Goal: Transaction & Acquisition: Purchase product/service

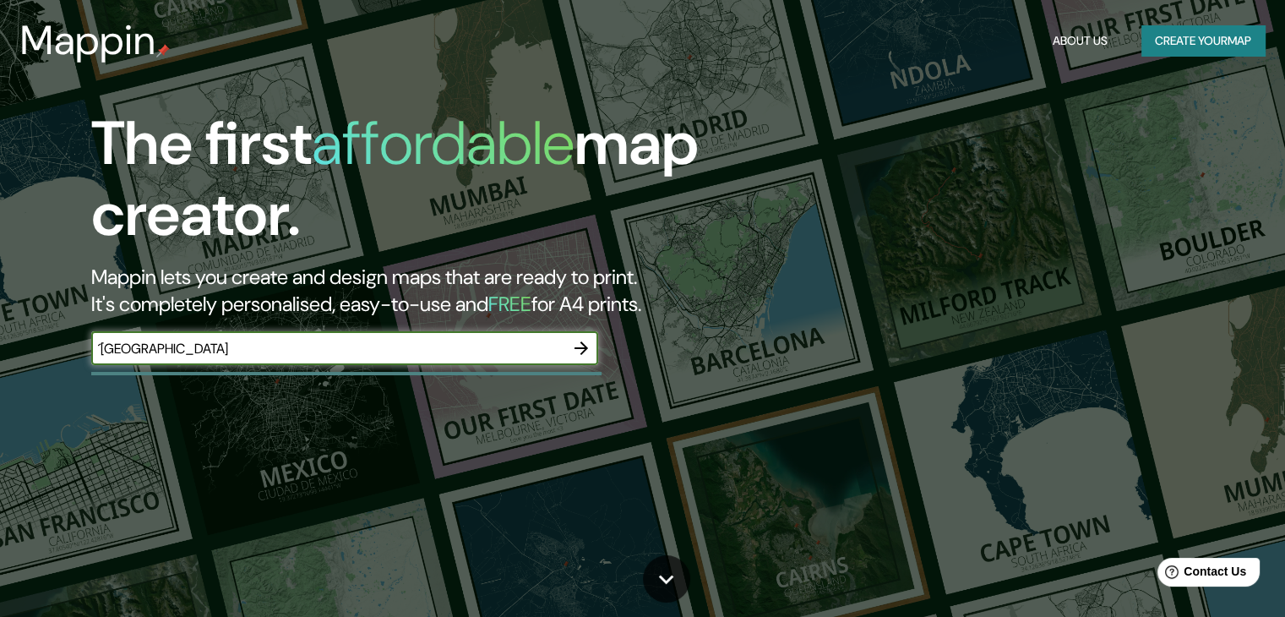
type input "´México"
click at [575, 351] on icon "button" at bounding box center [581, 348] width 20 height 20
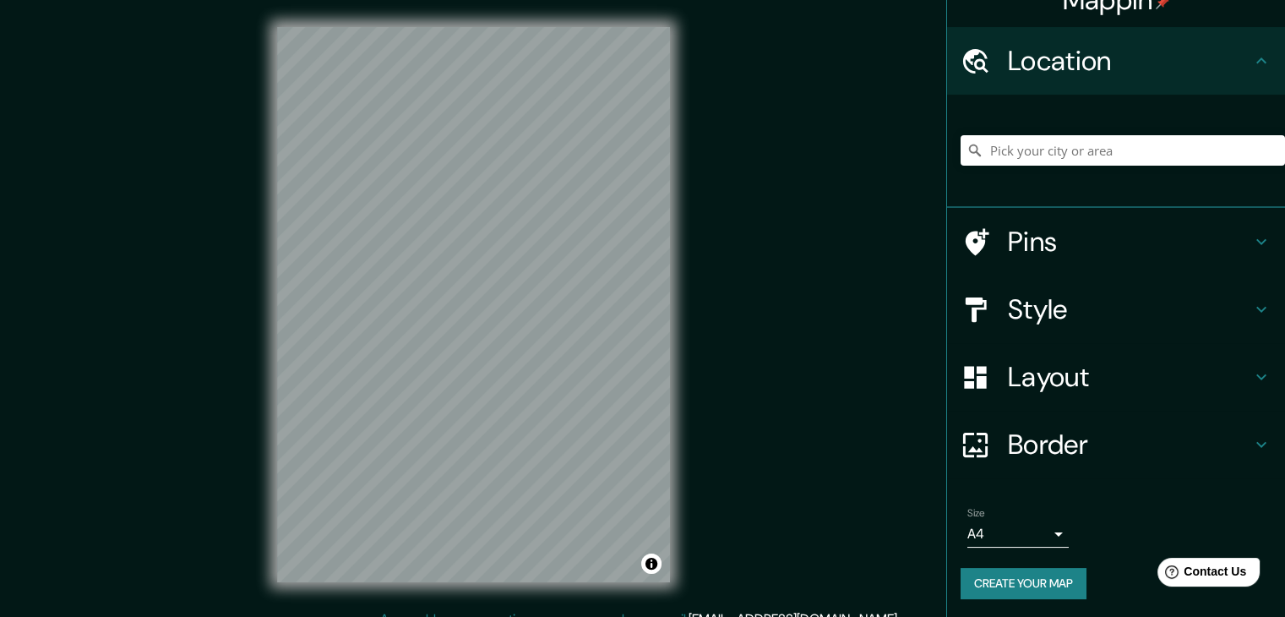
scroll to position [29, 0]
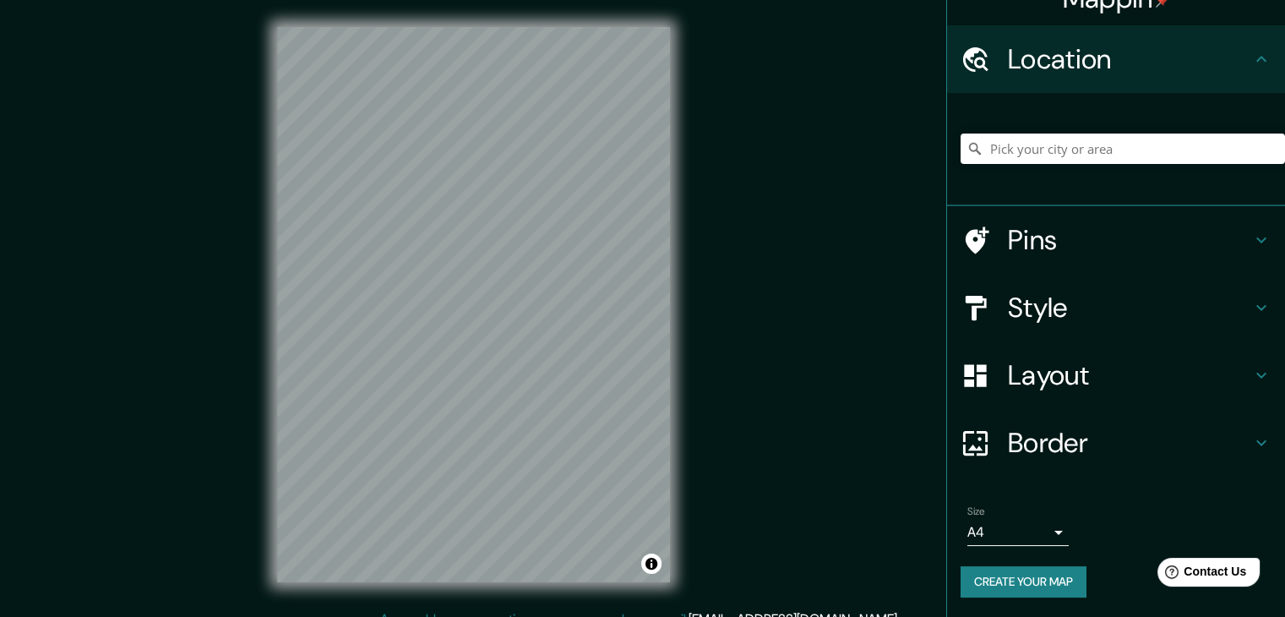
click at [1251, 302] on icon at bounding box center [1261, 307] width 20 height 20
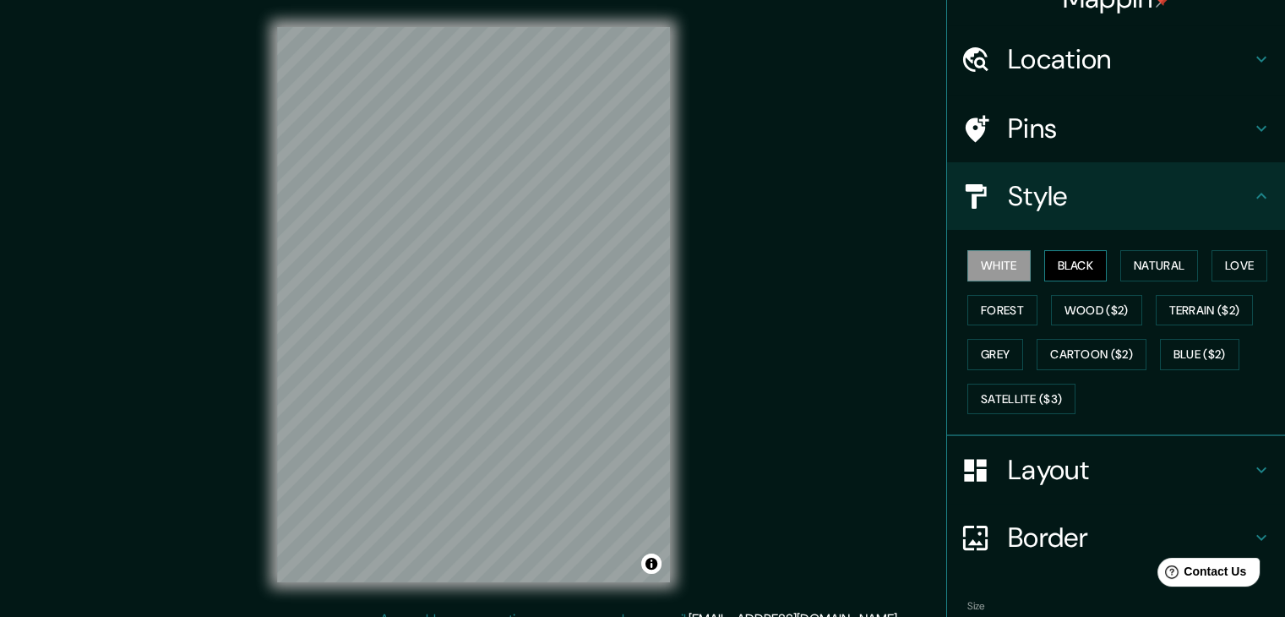
click at [1058, 271] on button "Black" at bounding box center [1075, 265] width 63 height 31
click at [1146, 264] on button "Natural" at bounding box center [1159, 265] width 78 height 31
click at [1251, 195] on icon at bounding box center [1261, 196] width 20 height 20
click at [1252, 195] on icon at bounding box center [1261, 196] width 20 height 20
click at [1251, 469] on icon at bounding box center [1261, 470] width 20 height 20
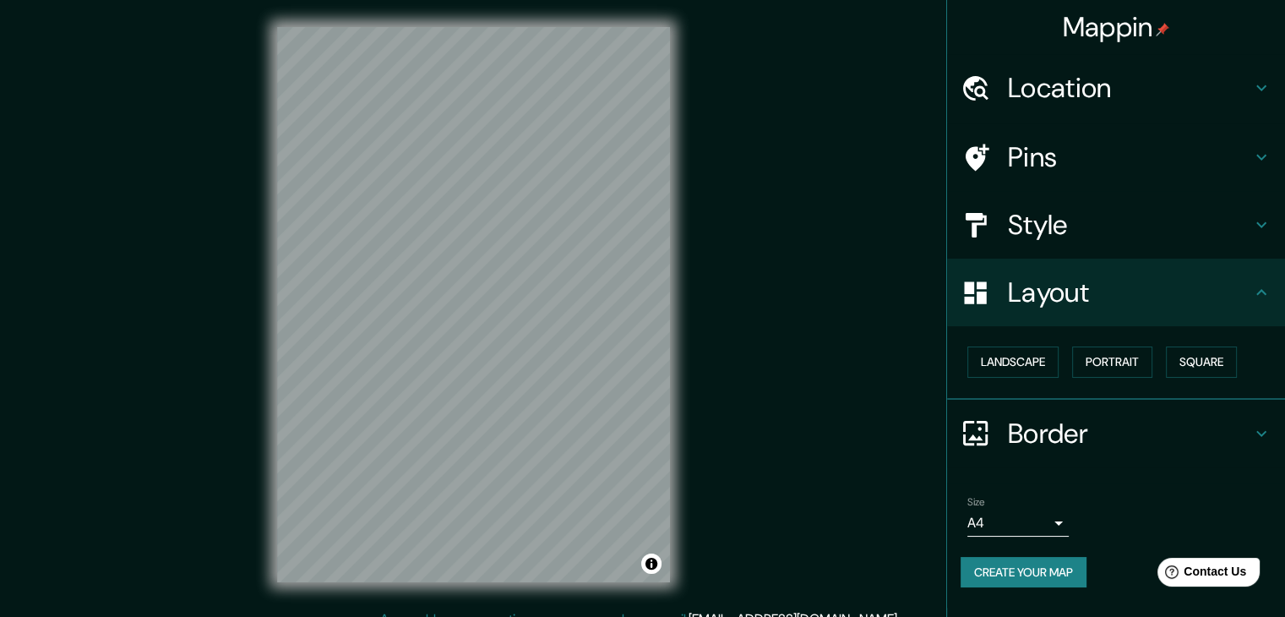
scroll to position [0, 0]
click at [1197, 363] on button "Square" at bounding box center [1201, 361] width 71 height 31
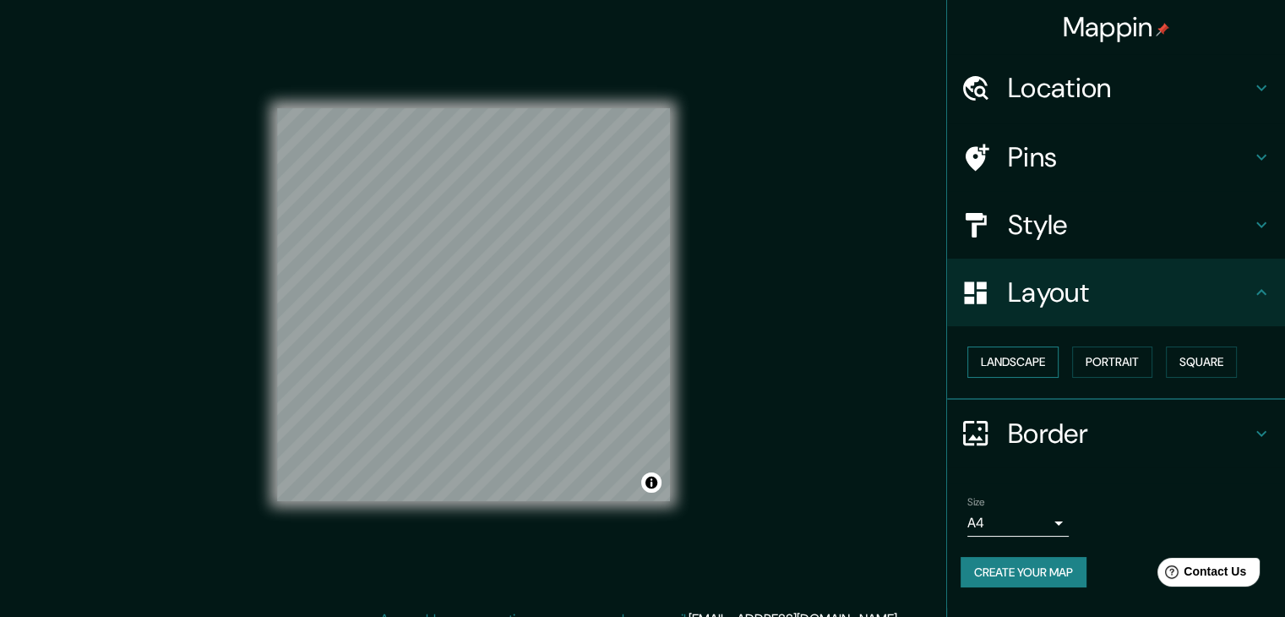
click at [1025, 357] on button "Landscape" at bounding box center [1012, 361] width 91 height 31
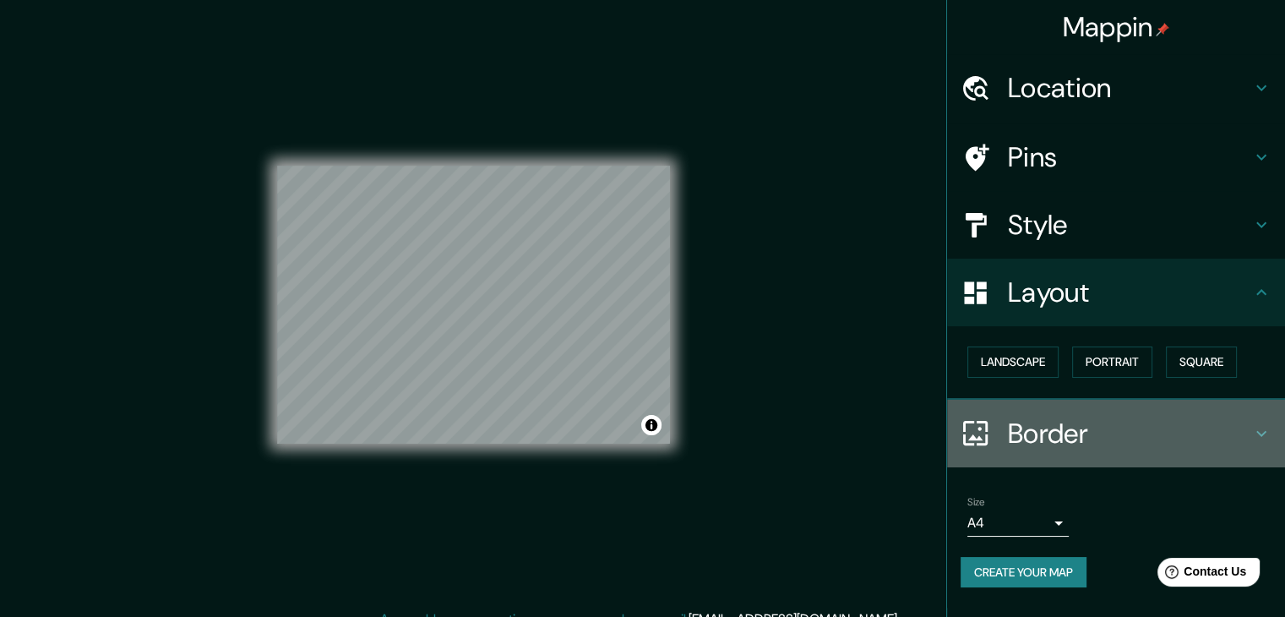
click at [1255, 429] on icon at bounding box center [1261, 433] width 20 height 20
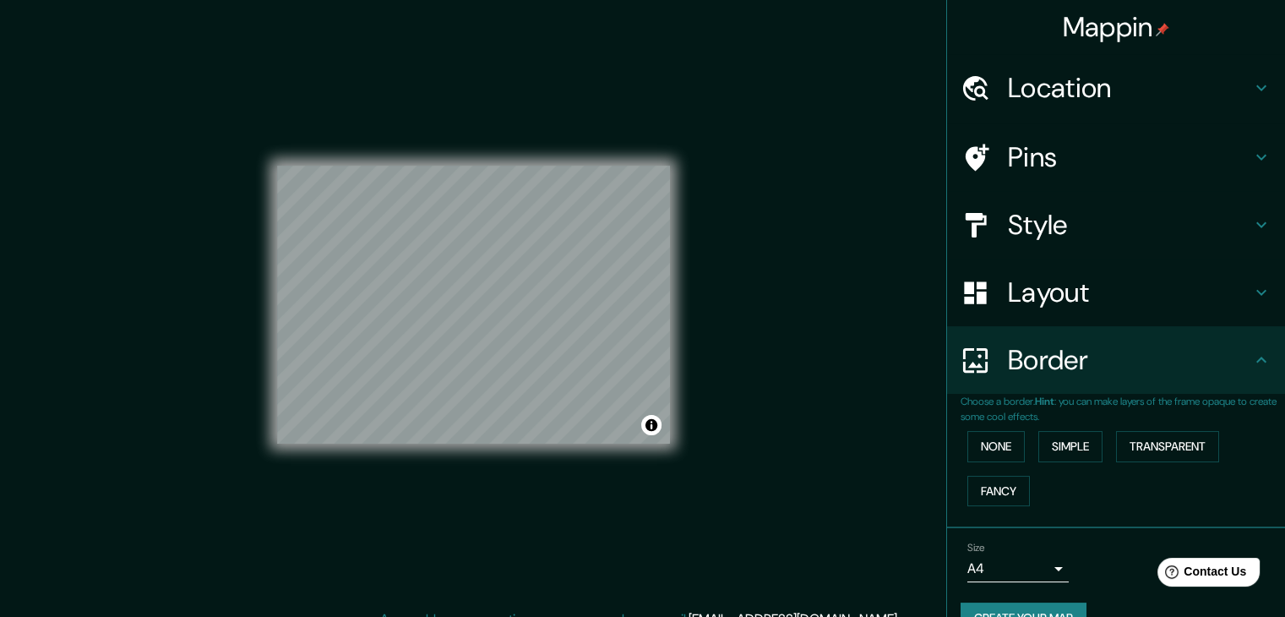
click at [1251, 362] on icon at bounding box center [1261, 360] width 20 height 20
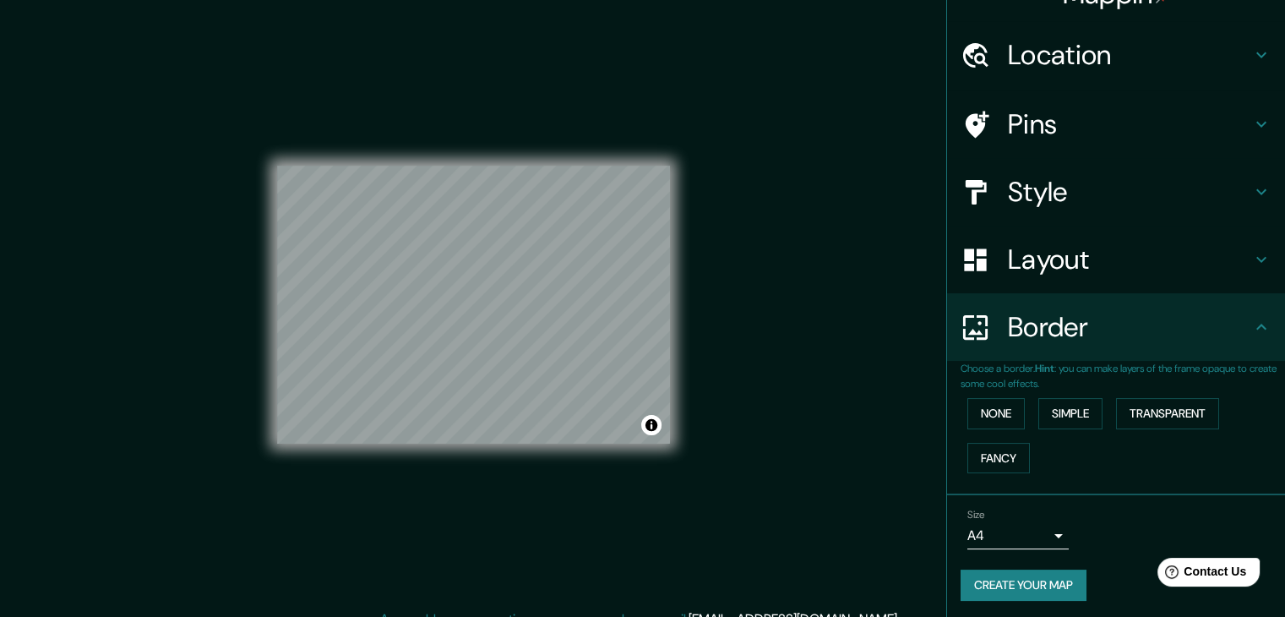
scroll to position [35, 0]
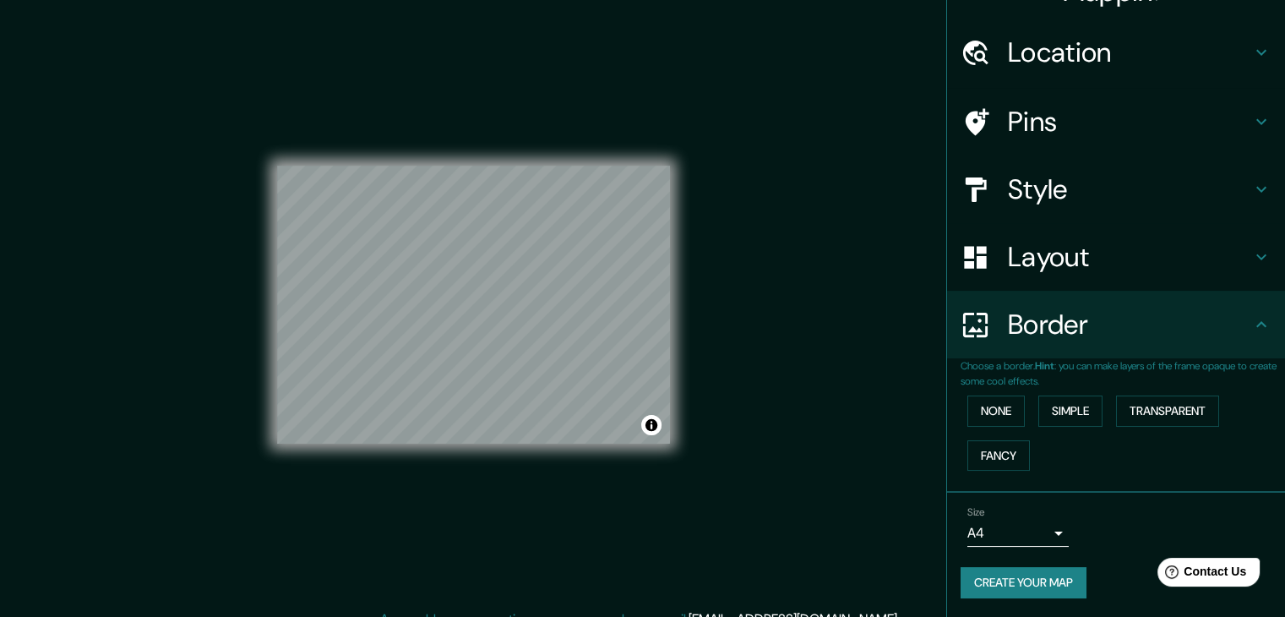
click at [1046, 530] on body "Mappin Location Pins Style Layout Border Choose a border. Hint : you can make l…" at bounding box center [642, 308] width 1285 height 617
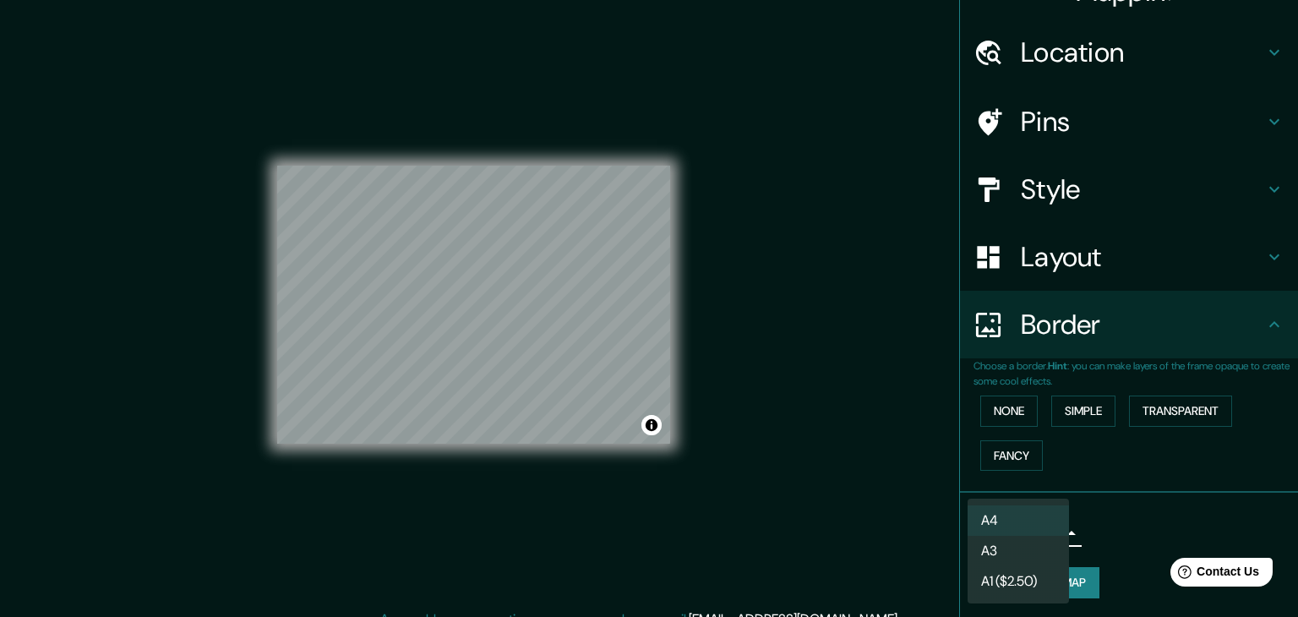
click at [1049, 513] on li "A4" at bounding box center [1017, 520] width 101 height 30
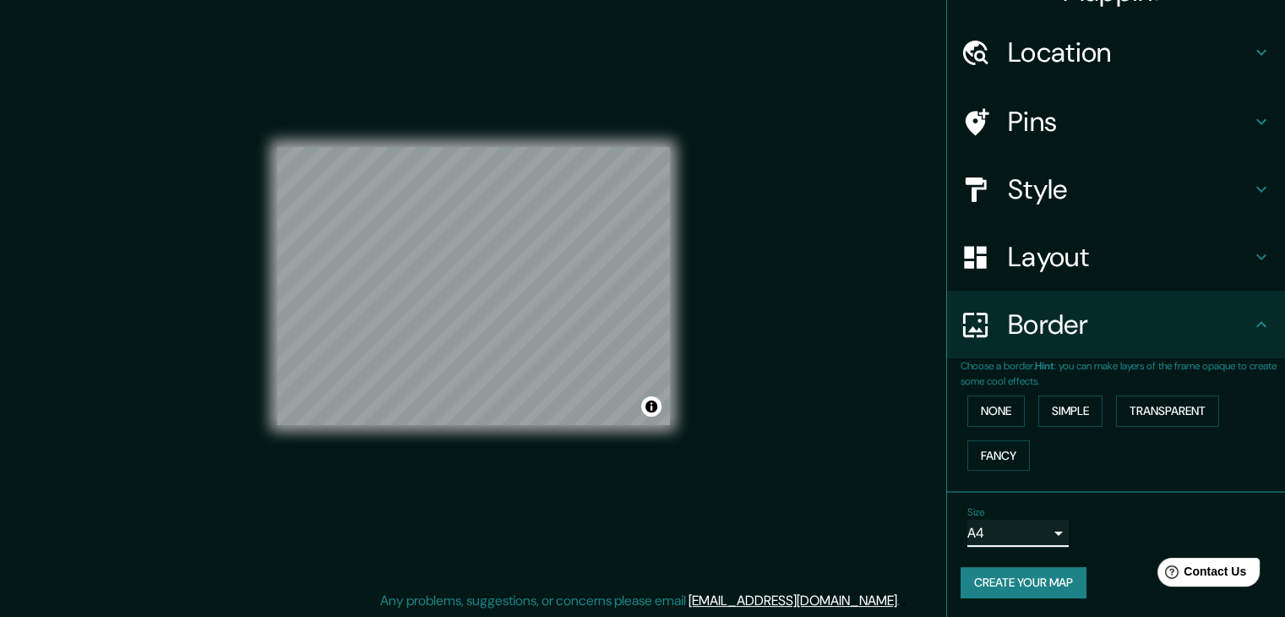
scroll to position [19, 0]
click at [1033, 594] on button "Create your map" at bounding box center [1024, 582] width 126 height 31
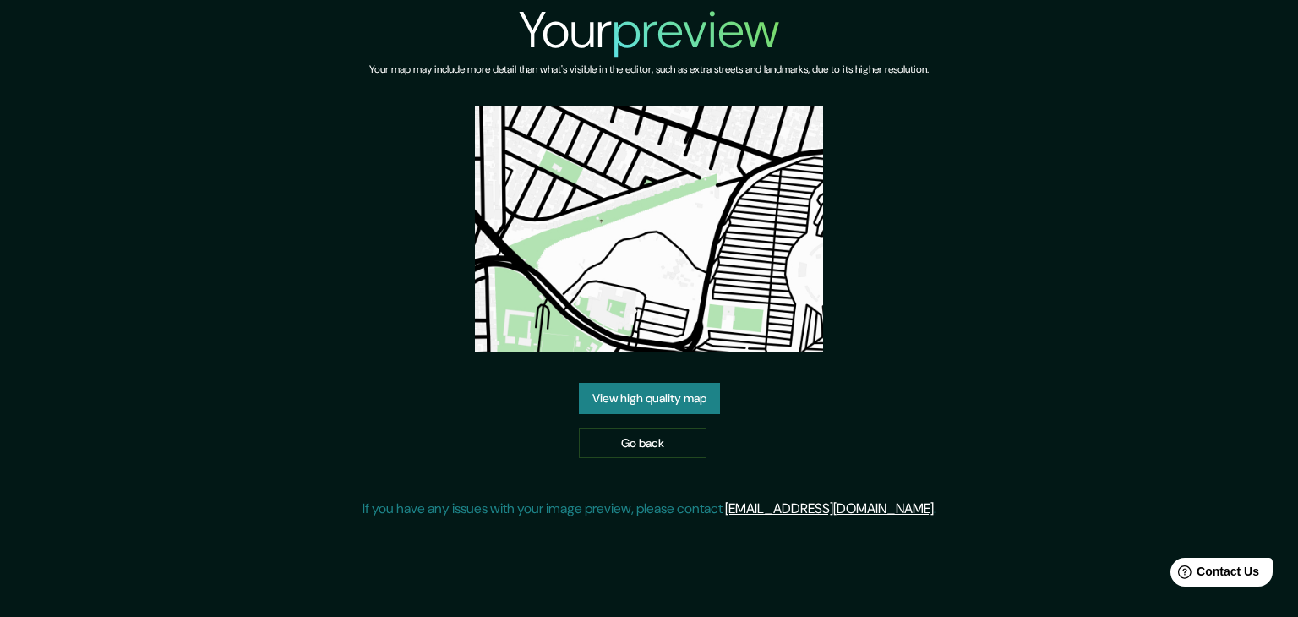
click at [670, 393] on link "View high quality map" at bounding box center [649, 398] width 141 height 31
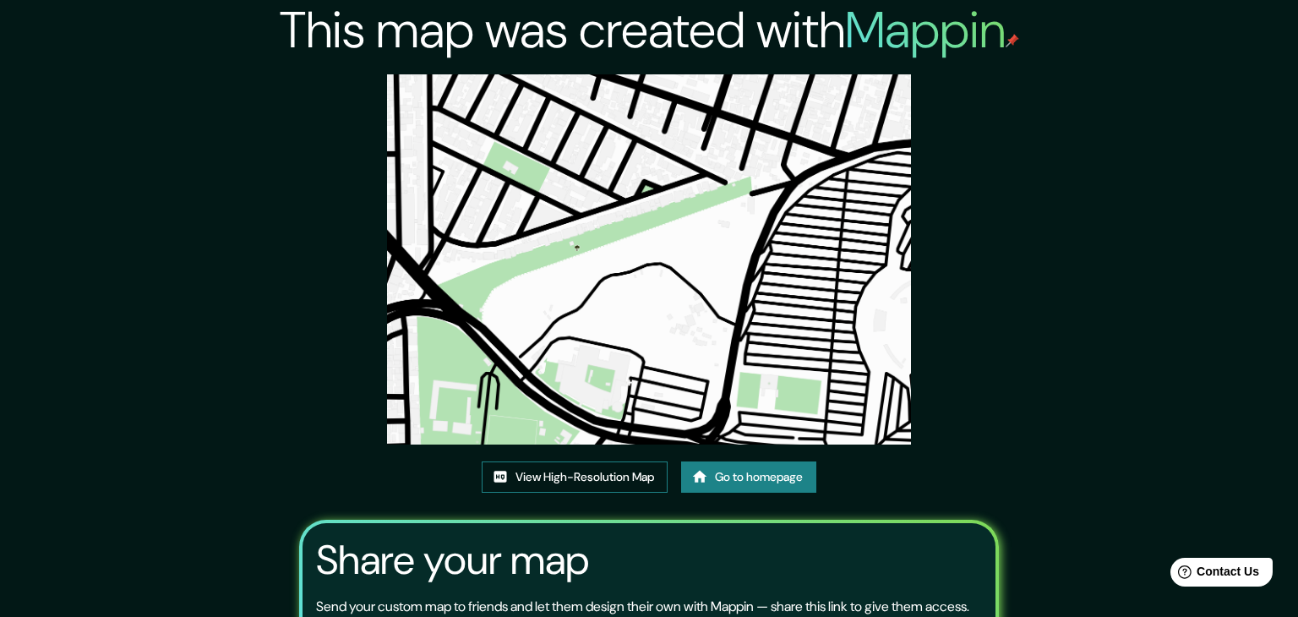
click at [639, 461] on link "View High-Resolution Map" at bounding box center [575, 476] width 186 height 31
